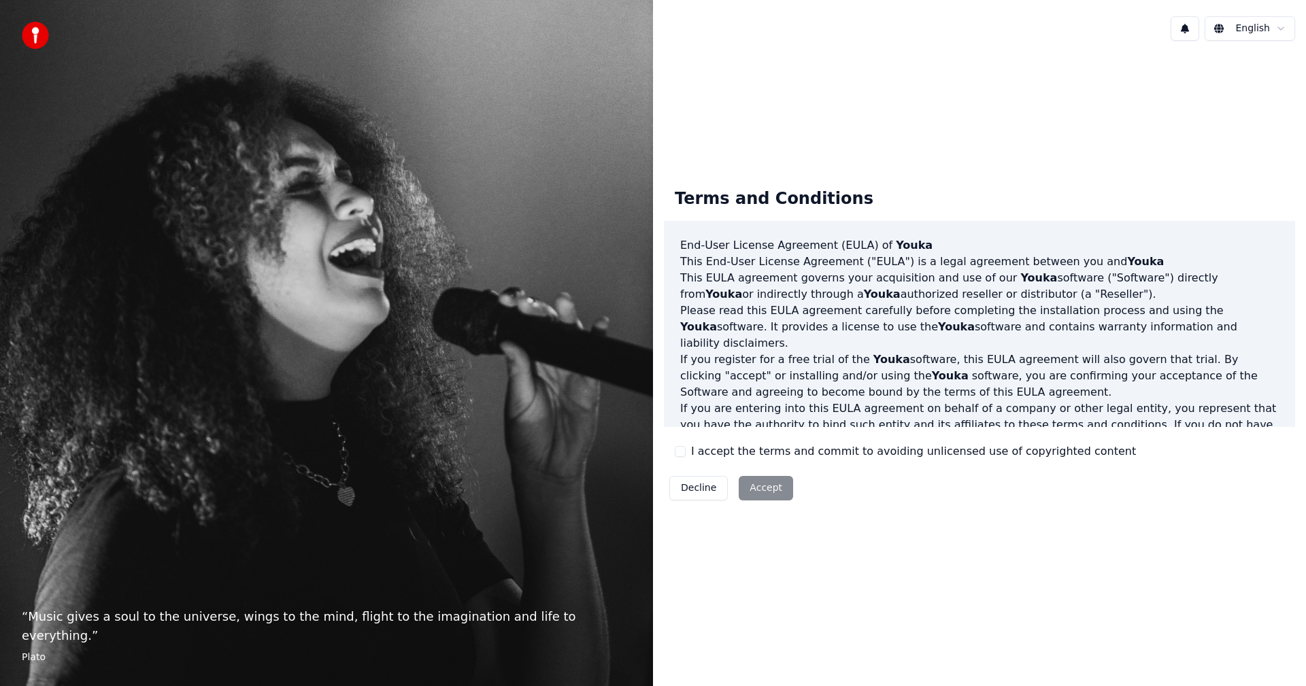
click at [1281, 22] on html "“ Music gives a soul to the universe, wings to the mind, flight to the imaginat…" at bounding box center [653, 343] width 1306 height 686
click at [765, 486] on html "“ Music gives a soul to the universe, wings to the mind, flight to the imaginat…" at bounding box center [653, 343] width 1306 height 686
click at [680, 452] on button "I accept the terms and commit to avoiding unlicensed use of copyrighted content" at bounding box center [680, 451] width 11 height 11
click at [770, 489] on button "Accept" at bounding box center [766, 488] width 54 height 24
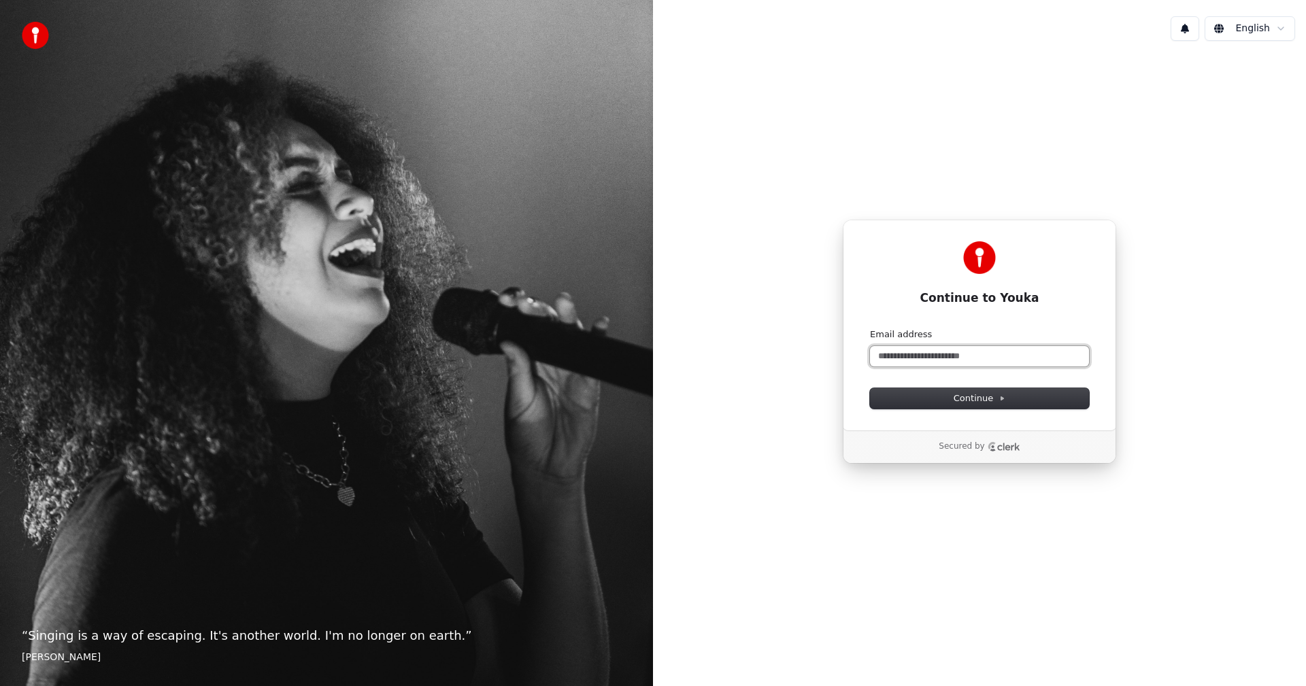
click at [927, 356] on input "Email address" at bounding box center [979, 356] width 219 height 20
click at [967, 390] on button "Continue" at bounding box center [979, 398] width 219 height 20
type input "**********"
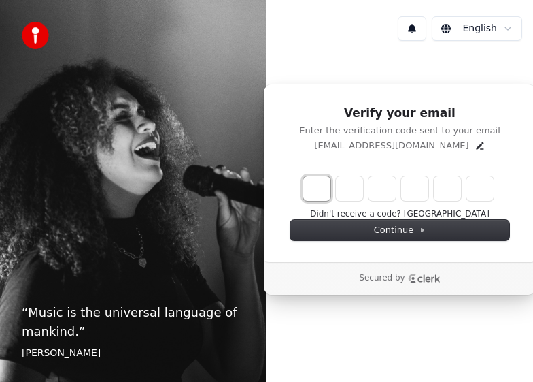
click at [322, 186] on input "Enter verification code. Digit 1" at bounding box center [316, 188] width 27 height 24
type input "*"
type input "**"
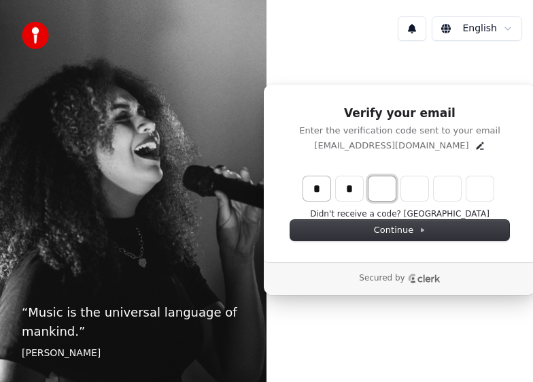
type input "*"
type input "***"
type input "*"
type input "****"
type input "*"
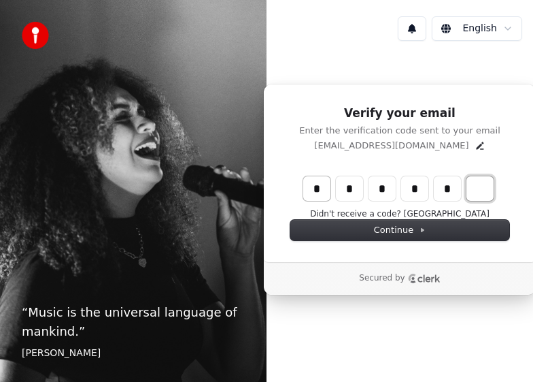
type input "******"
type input "*"
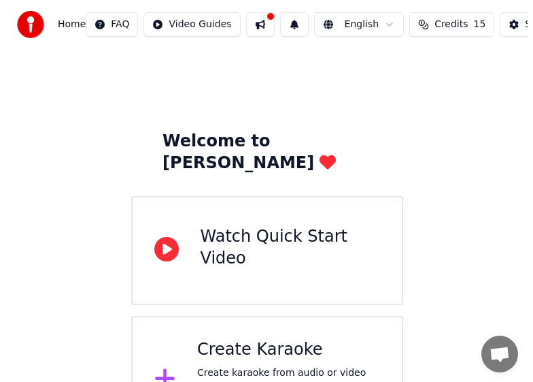
scroll to position [40, 0]
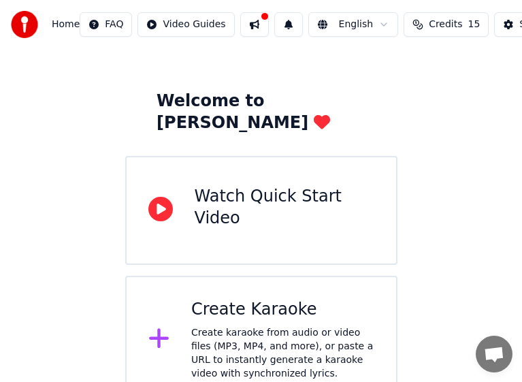
click at [269, 326] on div "Create karaoke from audio or video files (MP3, MP4, and more), or paste a URL t…" at bounding box center [282, 353] width 183 height 54
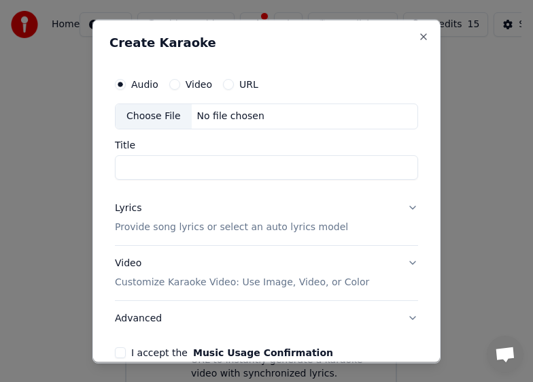
click at [157, 119] on div "Choose File" at bounding box center [154, 115] width 76 height 24
type input "**********"
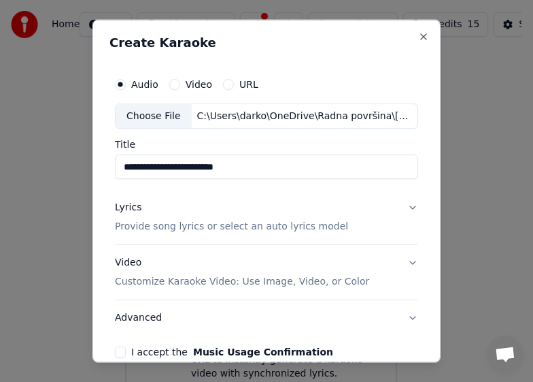
click at [401, 206] on button "Lyrics Provide song lyrics or select an auto lyrics model" at bounding box center [266, 217] width 303 height 54
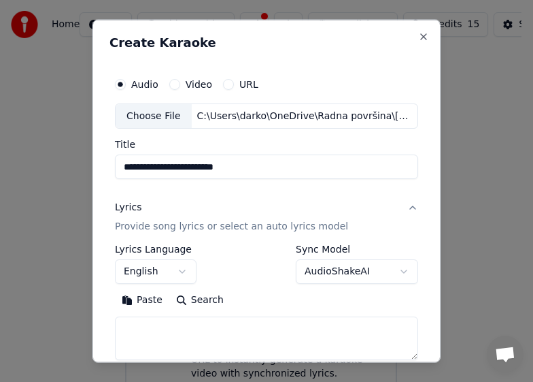
click at [263, 250] on div "**********" at bounding box center [266, 263] width 303 height 39
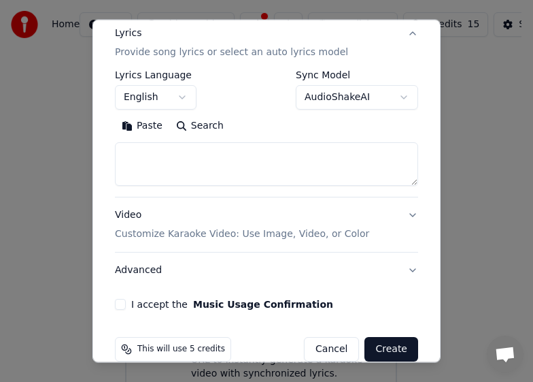
scroll to position [195, 0]
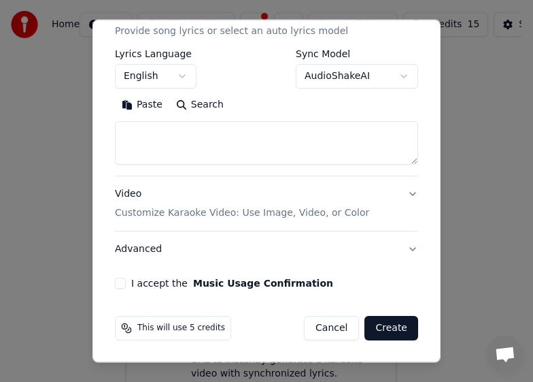
click at [395, 332] on button "Create" at bounding box center [392, 328] width 54 height 24
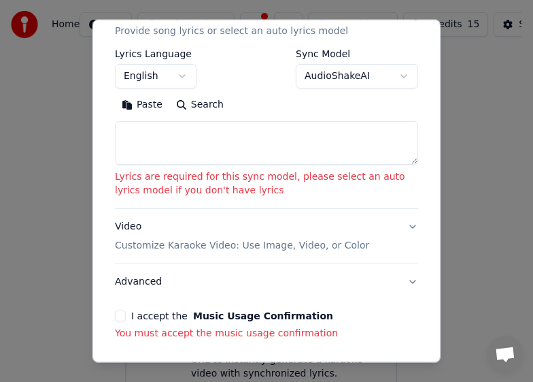
click at [121, 317] on button "I accept the Music Usage Confirmation" at bounding box center [120, 315] width 11 height 11
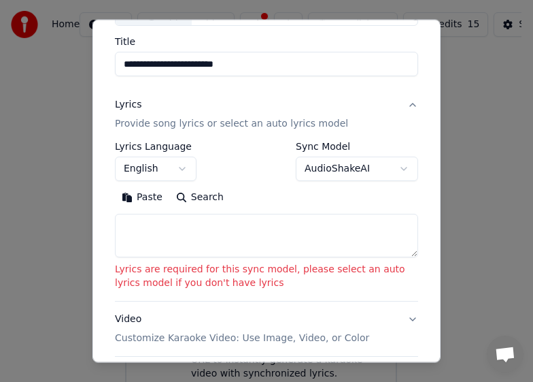
scroll to position [92, 0]
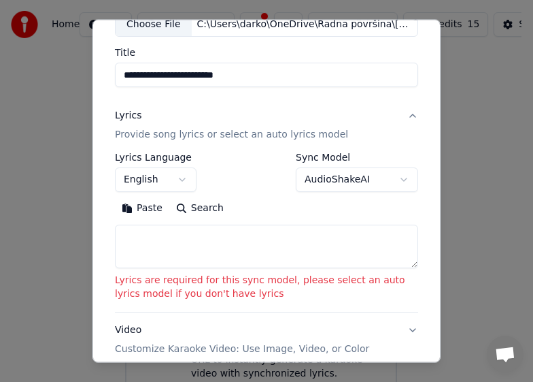
click at [176, 250] on textarea at bounding box center [266, 247] width 303 height 44
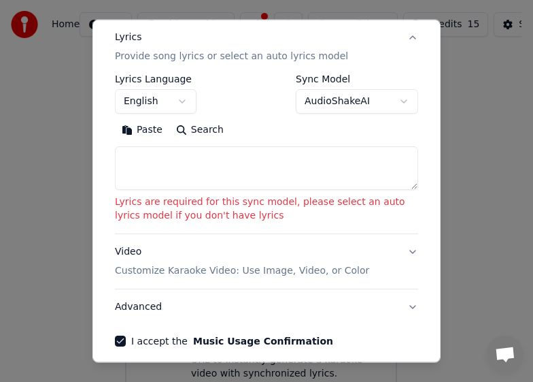
scroll to position [228, 0]
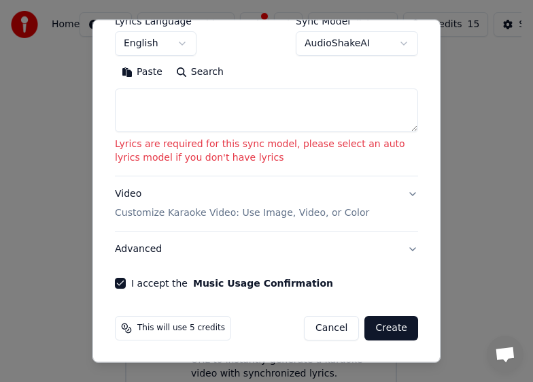
click at [381, 331] on button "Create" at bounding box center [392, 328] width 54 height 24
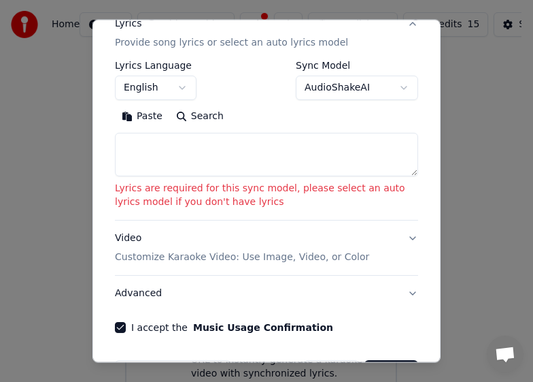
scroll to position [160, 0]
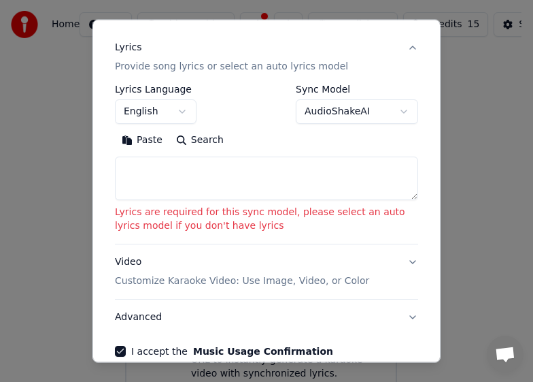
click at [393, 110] on body "**********" at bounding box center [261, 182] width 522 height 444
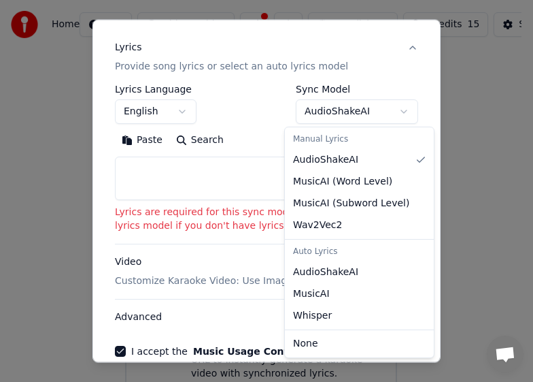
select select "*******"
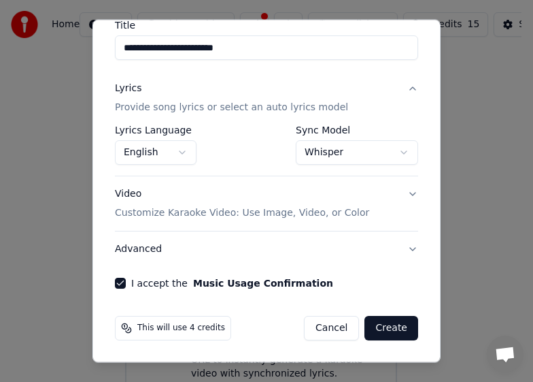
scroll to position [119, 0]
click at [375, 329] on button "Create" at bounding box center [392, 328] width 54 height 24
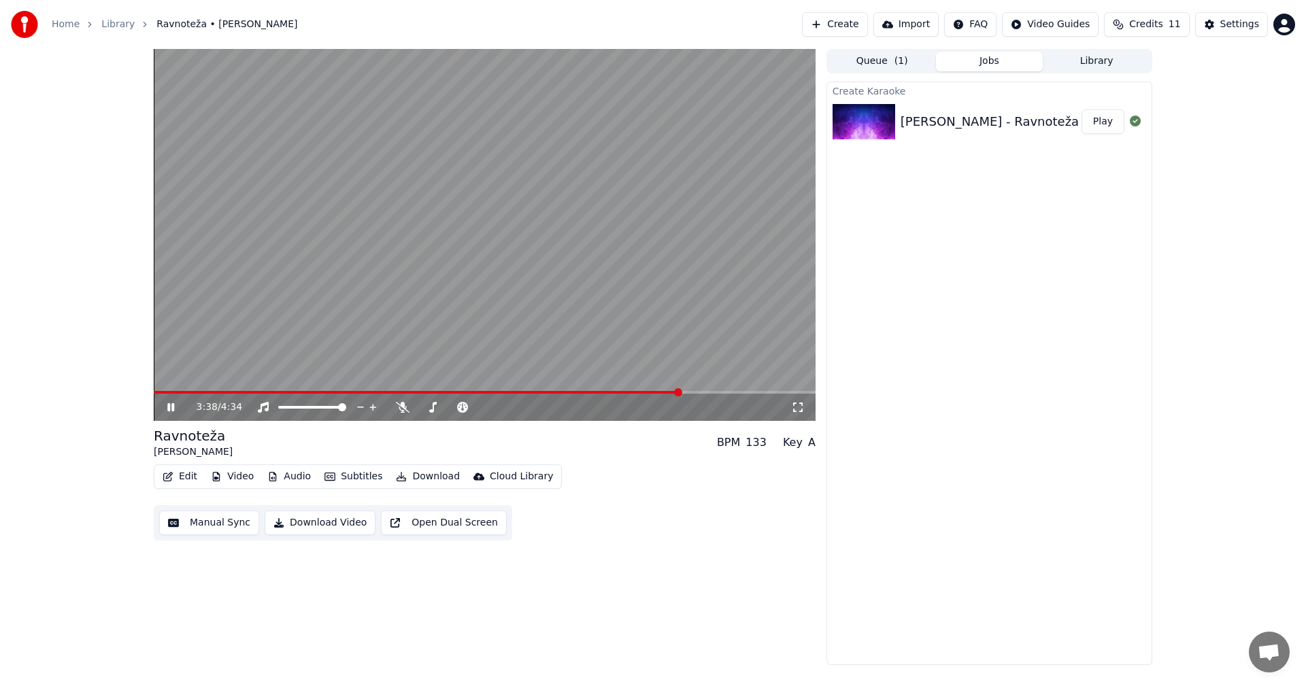
click at [930, 23] on button "Import" at bounding box center [906, 24] width 65 height 24
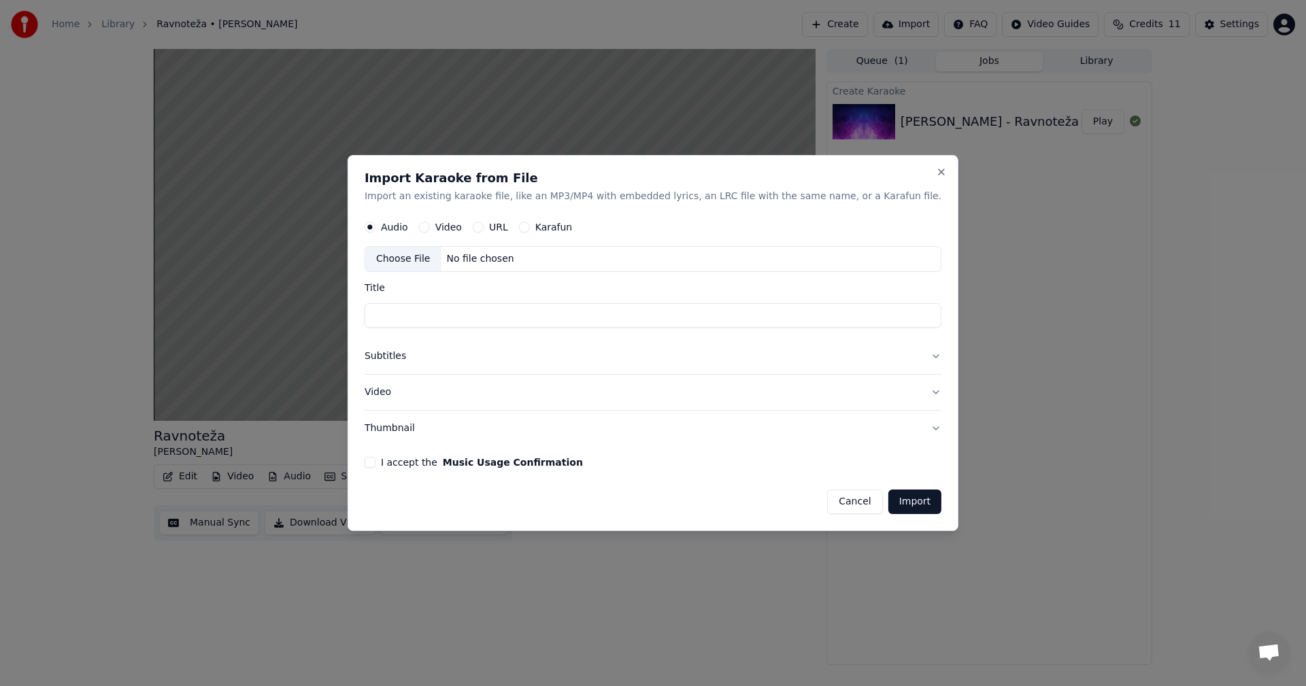
click at [437, 265] on div "Choose File" at bounding box center [403, 260] width 76 height 24
click at [408, 225] on label "Audio" at bounding box center [394, 228] width 27 height 10
click at [376, 225] on button "Audio" at bounding box center [370, 227] width 11 height 11
click at [828, 510] on button "Cancel" at bounding box center [854, 502] width 55 height 24
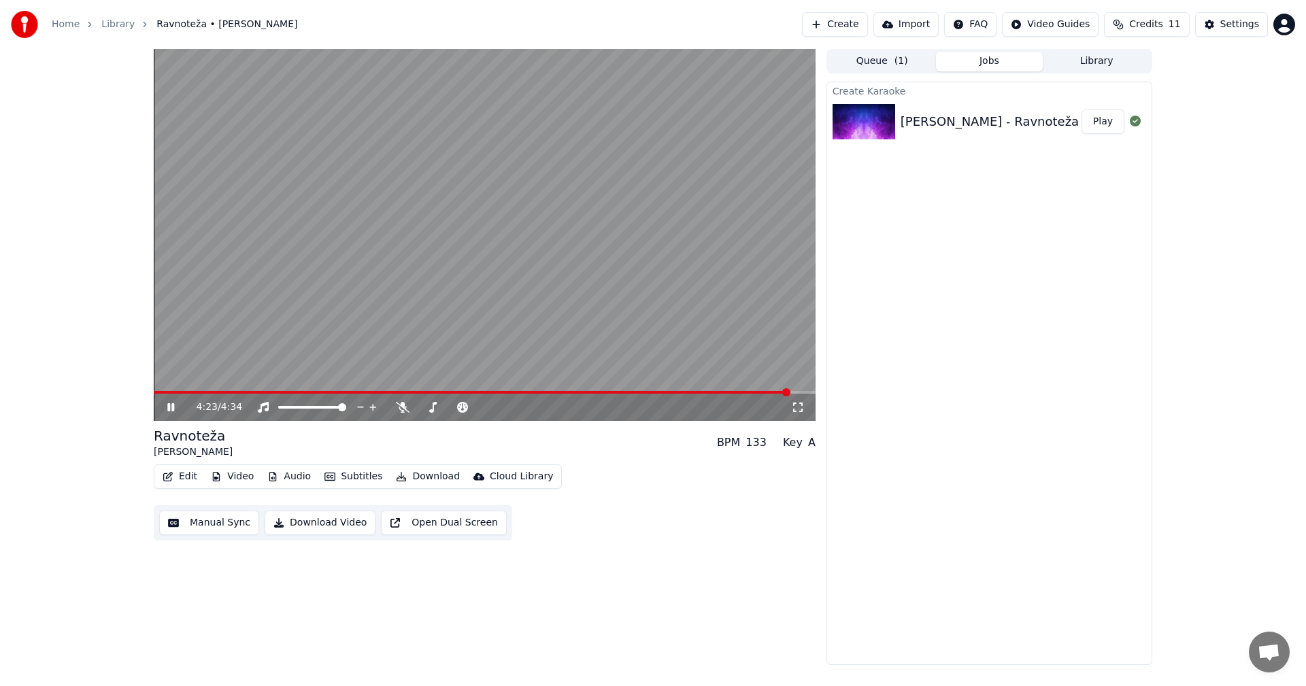
click at [412, 483] on button "Download" at bounding box center [428, 476] width 75 height 19
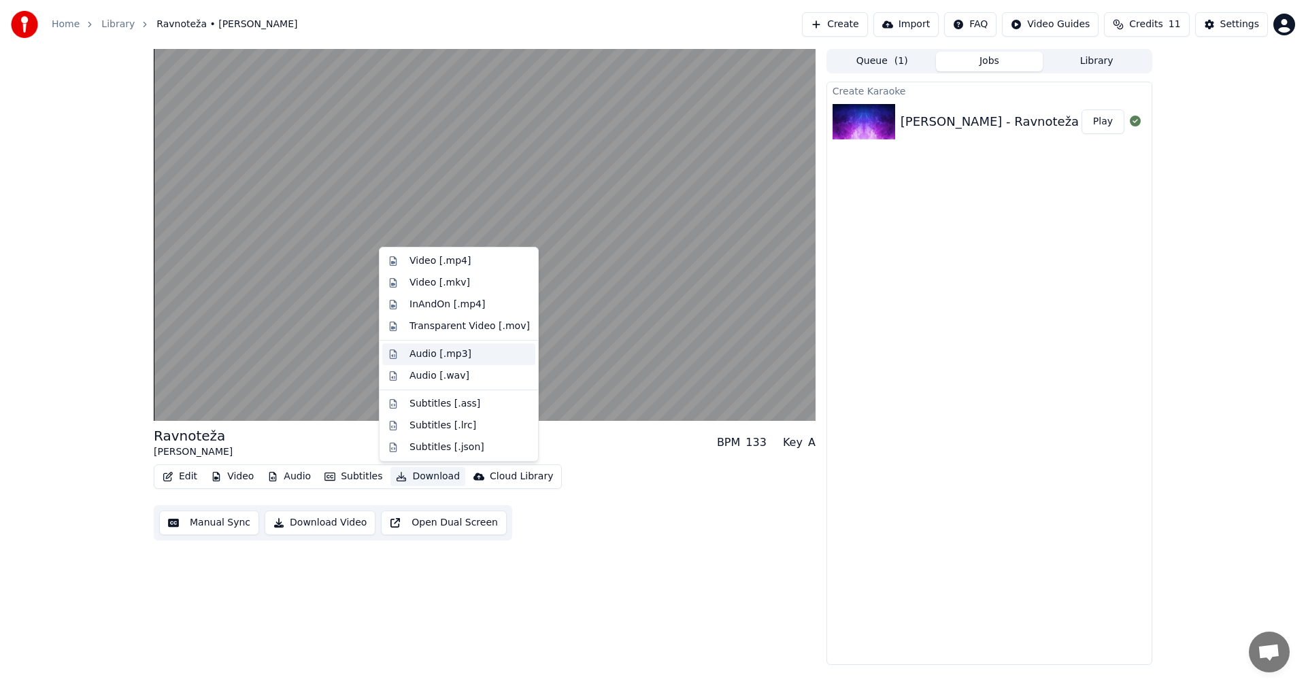
click at [416, 357] on div "Audio [.mp3]" at bounding box center [441, 355] width 62 height 14
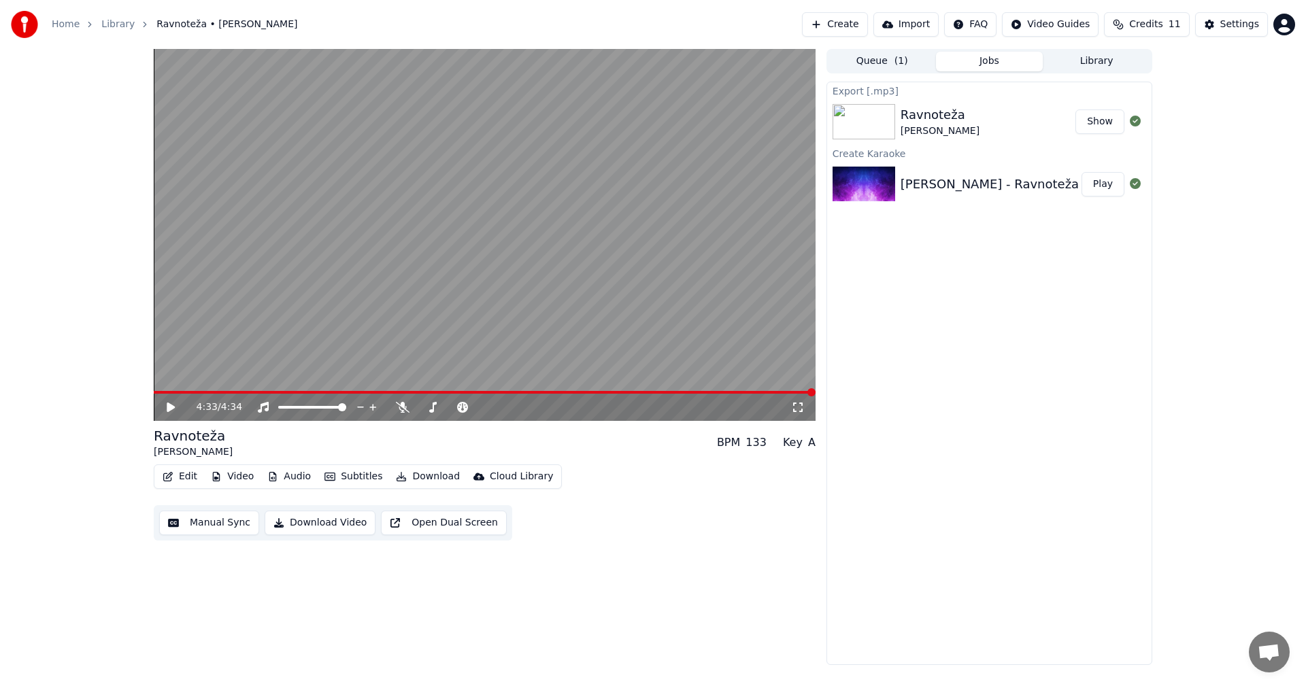
click at [1097, 120] on button "Show" at bounding box center [1100, 122] width 49 height 24
click at [1097, 186] on button "Play" at bounding box center [1103, 184] width 43 height 24
click at [455, 529] on button "Open Dual Screen" at bounding box center [444, 523] width 126 height 24
click at [344, 480] on button "Subtitles" at bounding box center [353, 476] width 69 height 19
